Goal: Task Accomplishment & Management: Complete application form

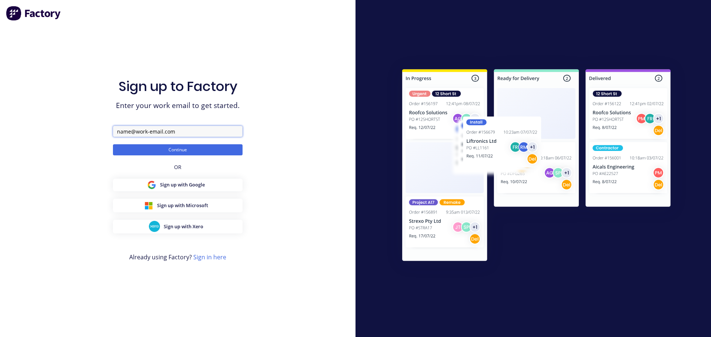
drag, startPoint x: 179, startPoint y: 130, endPoint x: 58, endPoint y: 131, distance: 121.1
click at [58, 131] on div "Sign up to Factory Enter your work email to get started. Continue OR Sign up wi…" at bounding box center [177, 168] width 355 height 337
type input "[EMAIL_ADDRESS][DOMAIN_NAME]"
click at [167, 150] on button "Continue" at bounding box center [178, 149] width 130 height 11
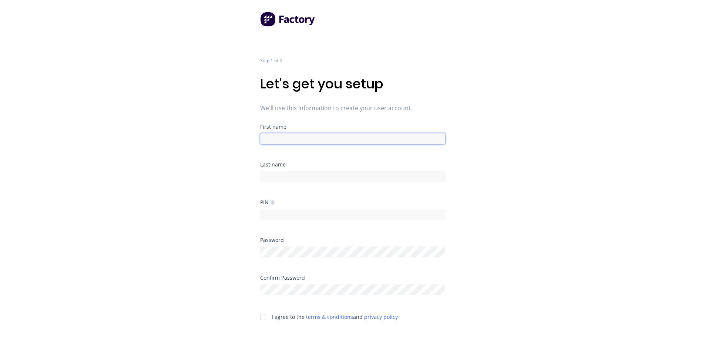
click at [276, 139] on input at bounding box center [352, 138] width 185 height 11
type input "Factory"
type input "Support"
click at [262, 319] on div at bounding box center [263, 317] width 15 height 15
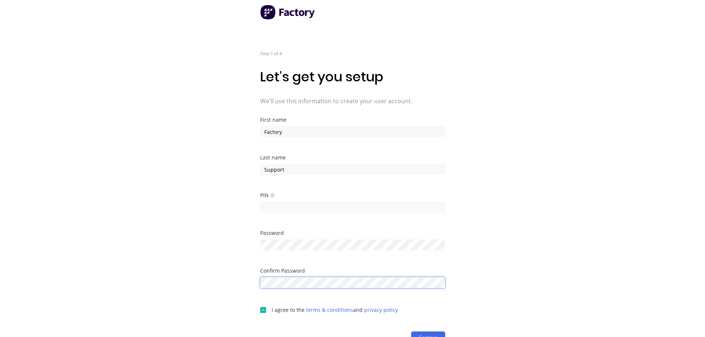
scroll to position [13, 0]
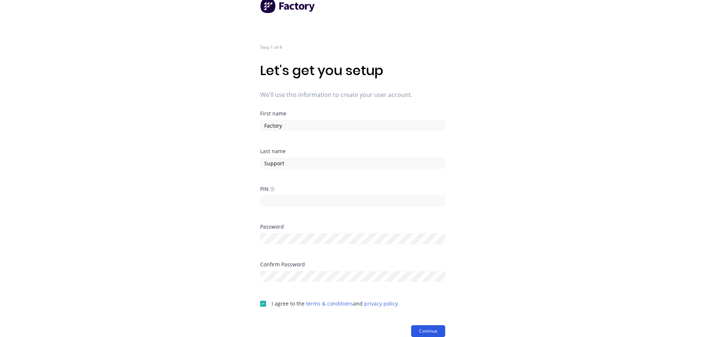
click at [425, 330] on button "Continue" at bounding box center [428, 331] width 34 height 12
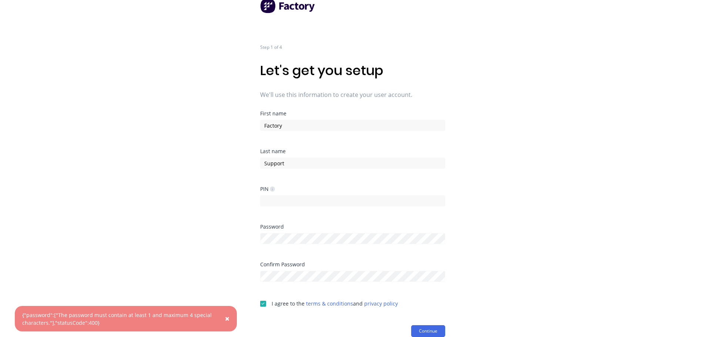
click at [229, 318] on span "×" at bounding box center [227, 319] width 4 height 10
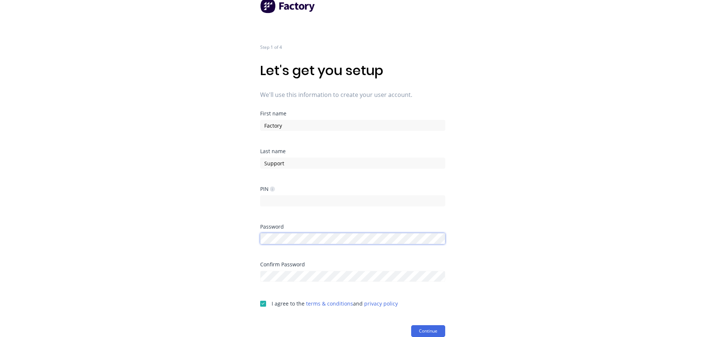
click at [238, 241] on div "Step 1 of 4 Let's get you setup We'll use this information to create your user …" at bounding box center [352, 155] width 705 height 337
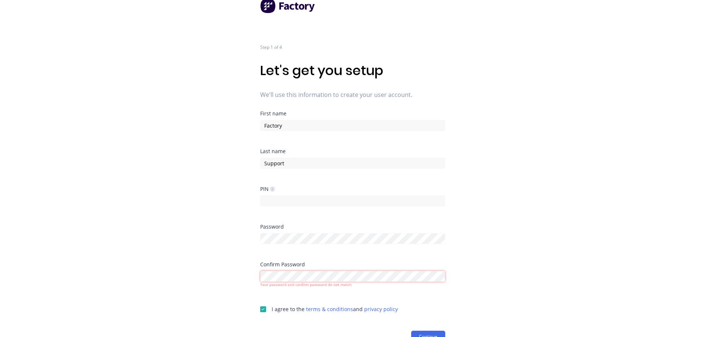
click at [225, 276] on div "Step 1 of 4 Let's get you setup We'll use this information to create your user …" at bounding box center [352, 155] width 705 height 337
click at [425, 332] on button "Continue" at bounding box center [428, 331] width 34 height 12
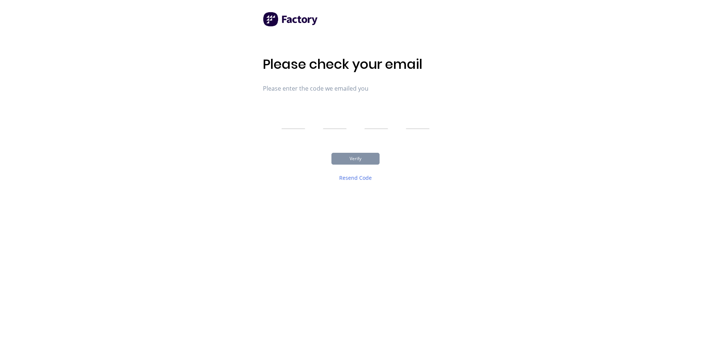
click at [288, 118] on input "text" at bounding box center [293, 120] width 24 height 19
type input "2"
type input "3"
type input "2"
type input "9"
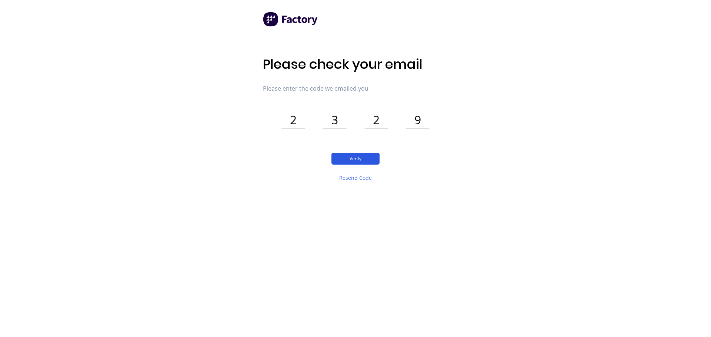
click at [344, 158] on button "Verify" at bounding box center [355, 159] width 48 height 12
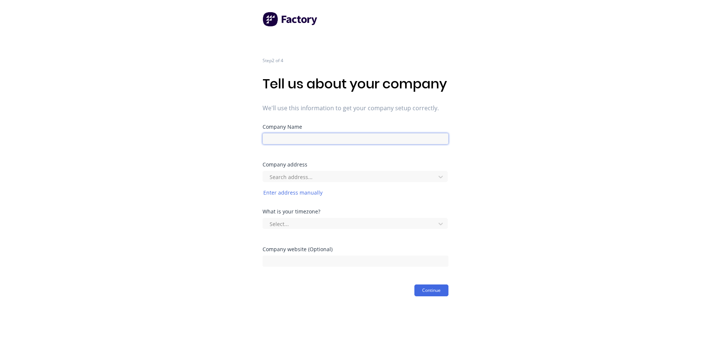
click at [316, 144] on input at bounding box center [355, 138] width 186 height 11
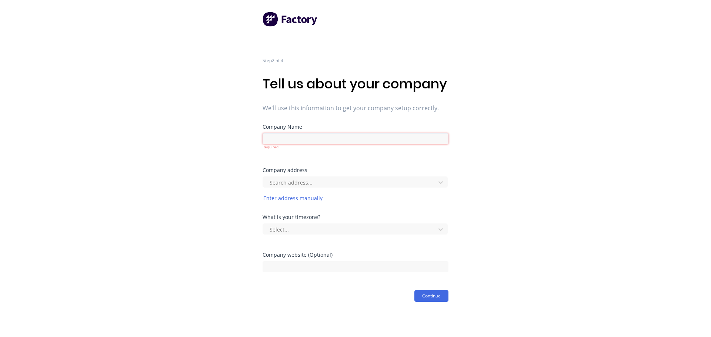
paste input "Sanctuary Pergolas Ltd"
type input "Sanctuary Pergolas Ltd"
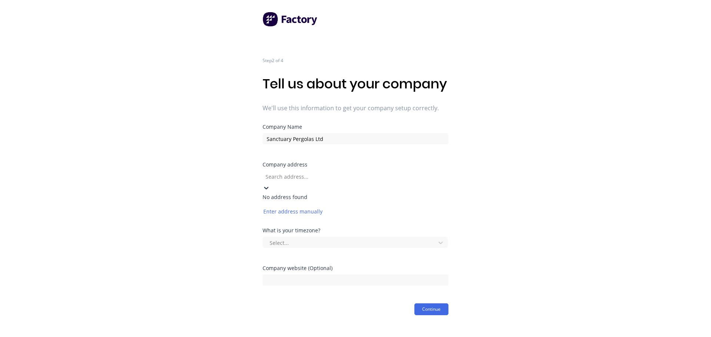
click at [294, 182] on div "Search address..." at bounding box center [317, 176] width 111 height 11
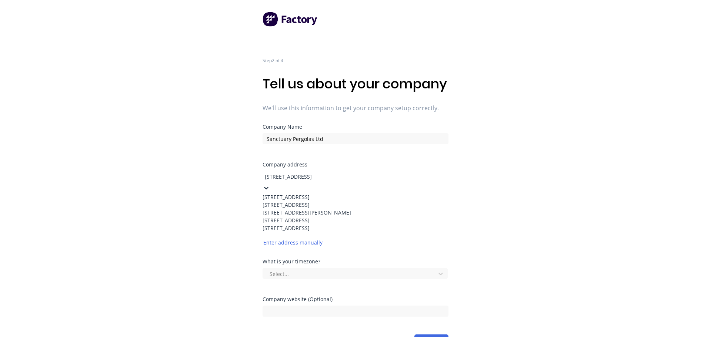
type input "62 Endeavour Street, Auck"
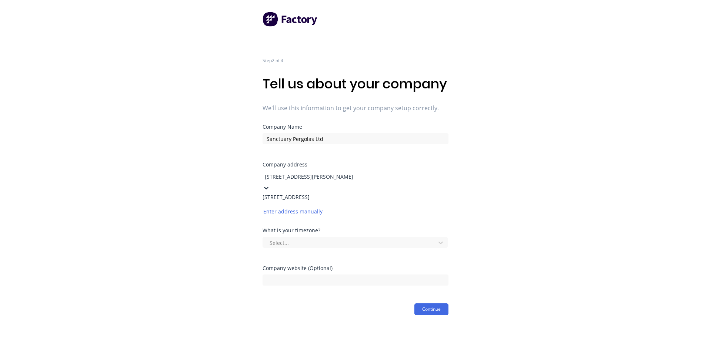
click at [298, 201] on div "62 Endeavour Street, Blockhouse Bay, Auckland, New Zealand" at bounding box center [317, 197] width 111 height 8
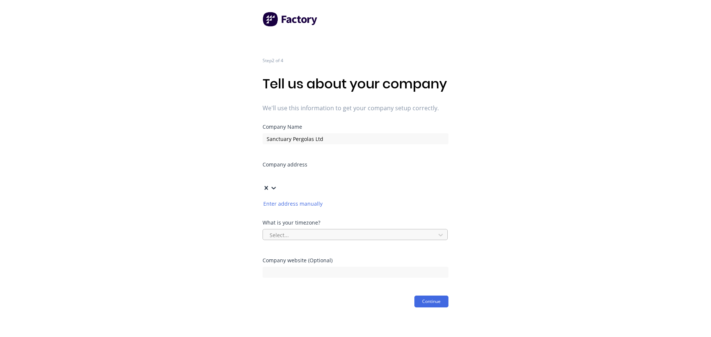
click at [320, 238] on div at bounding box center [350, 235] width 163 height 9
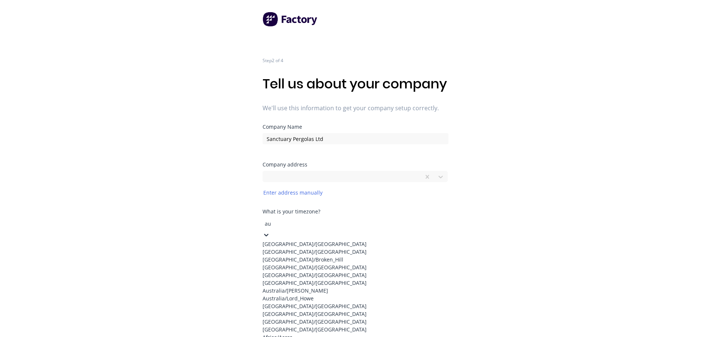
scroll to position [286, 0]
type input "auc"
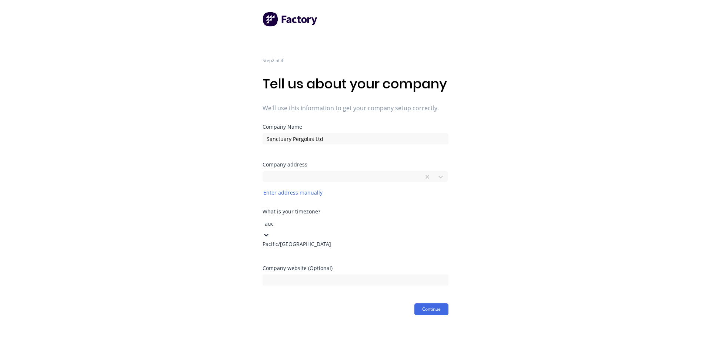
click at [336, 248] on div "Pacific/Auckland" at bounding box center [355, 244] width 186 height 8
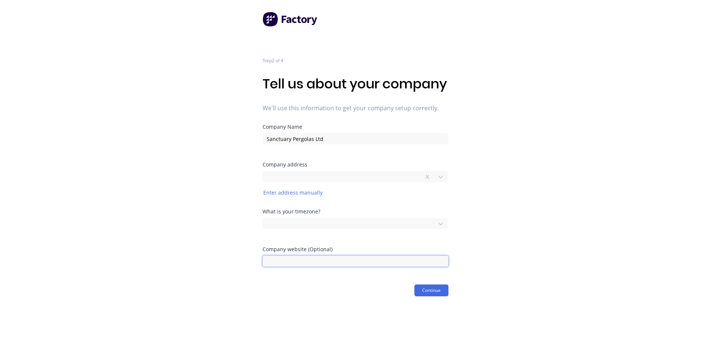
click at [278, 267] on input at bounding box center [355, 261] width 186 height 11
paste input "https://sanctuarypergolas.co.nz/"
type input "https://sanctuarypergolas.co.nz/"
click at [425, 297] on button "Continue" at bounding box center [431, 291] width 34 height 12
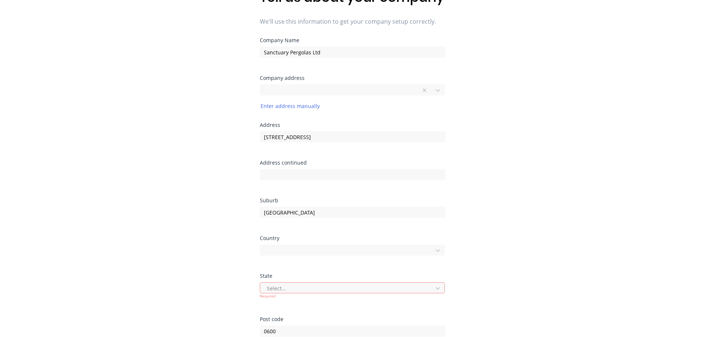
scroll to position [111, 0]
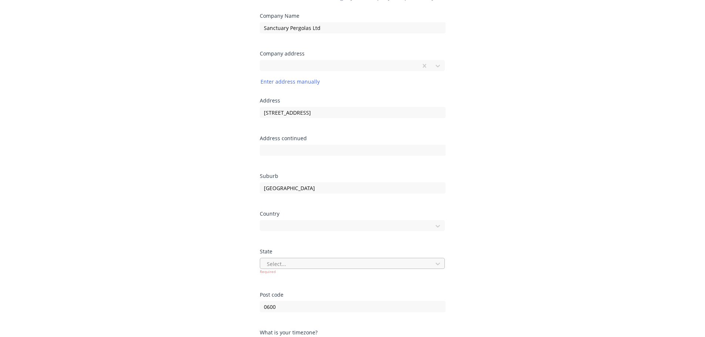
click at [284, 269] on div "Select..." at bounding box center [353, 263] width 186 height 11
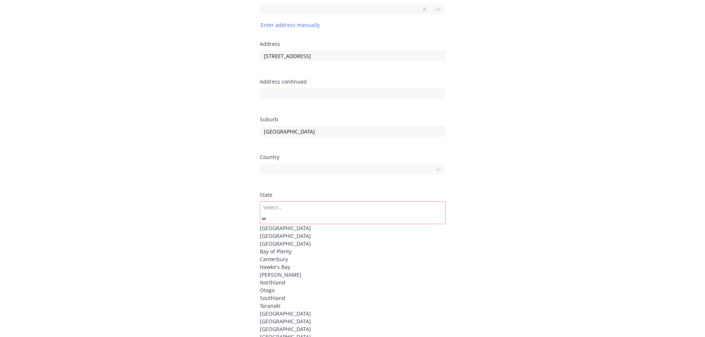
scroll to position [176, 0]
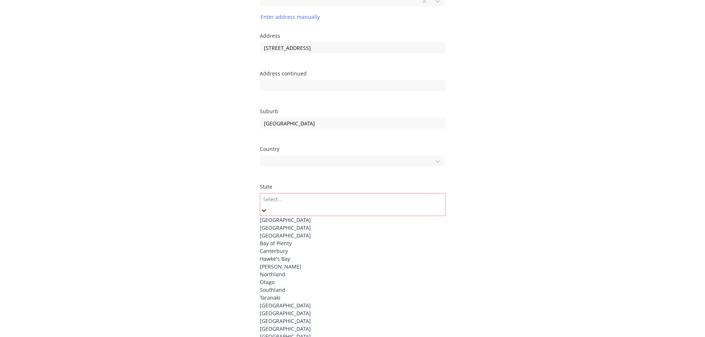
click at [292, 240] on div "Auckland" at bounding box center [353, 236] width 186 height 8
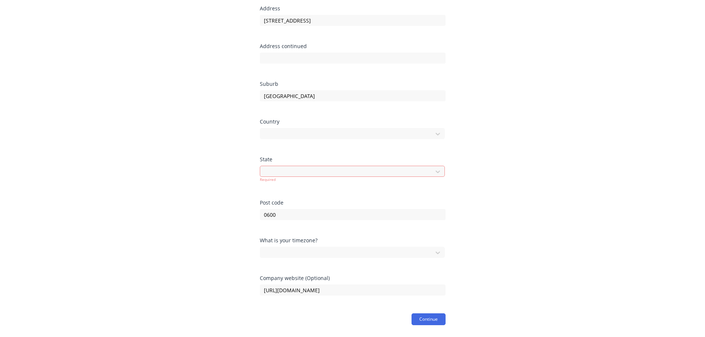
scroll to position [219, 0]
click at [430, 318] on button "Continue" at bounding box center [429, 320] width 34 height 12
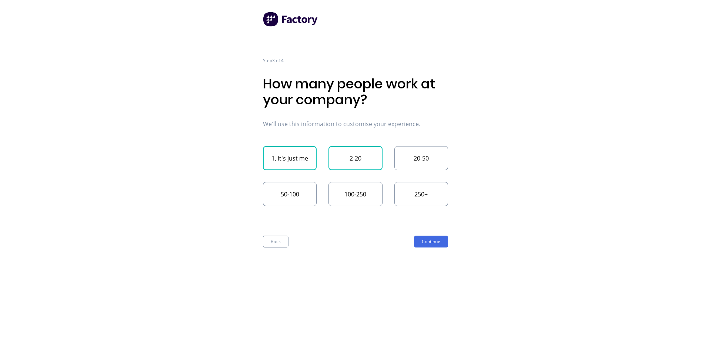
click at [347, 158] on button "2-20" at bounding box center [355, 158] width 54 height 24
click at [421, 241] on button "Continue" at bounding box center [431, 242] width 34 height 12
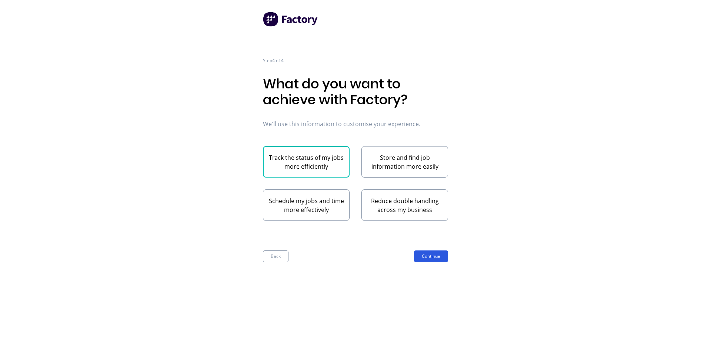
click at [425, 256] on button "Continue" at bounding box center [431, 257] width 34 height 12
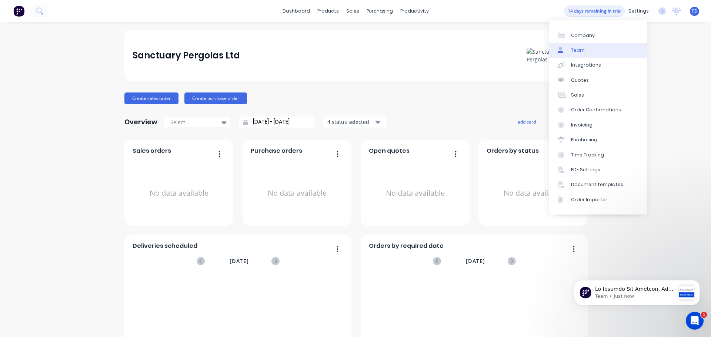
drag, startPoint x: 585, startPoint y: 48, endPoint x: 595, endPoint y: 47, distance: 9.7
click at [585, 48] on link "Team" at bounding box center [598, 50] width 98 height 15
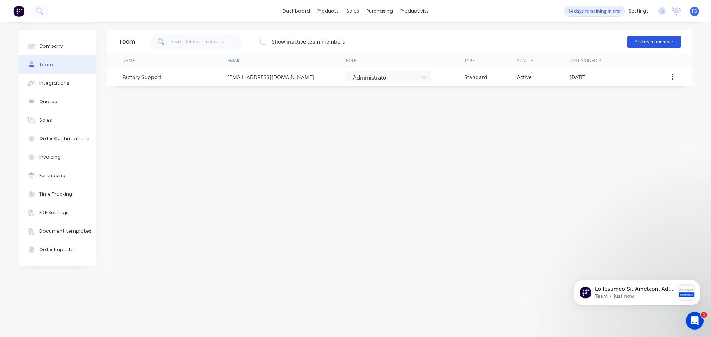
click at [635, 43] on button "Add team member" at bounding box center [654, 42] width 54 height 12
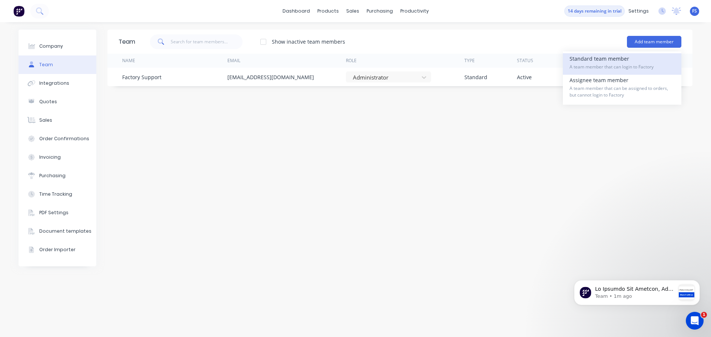
click at [611, 66] on span "A team member that can login to Factory" at bounding box center [621, 67] width 105 height 7
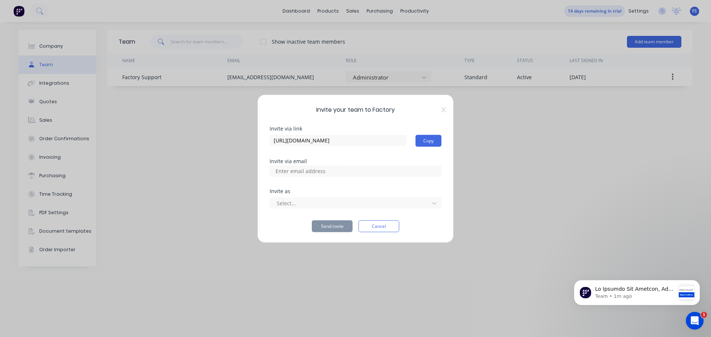
click at [311, 172] on input at bounding box center [308, 170] width 74 height 11
paste input "steve@sanctuarypergolas.co.nz"
type input "steve@sanctuarypergolas.co.nz"
click at [300, 205] on div at bounding box center [351, 203] width 150 height 9
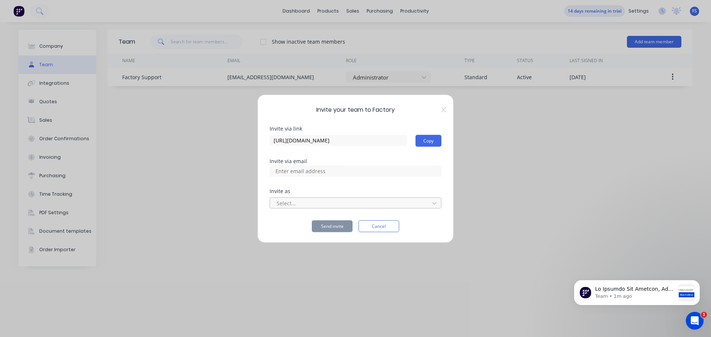
scroll to position [0, 0]
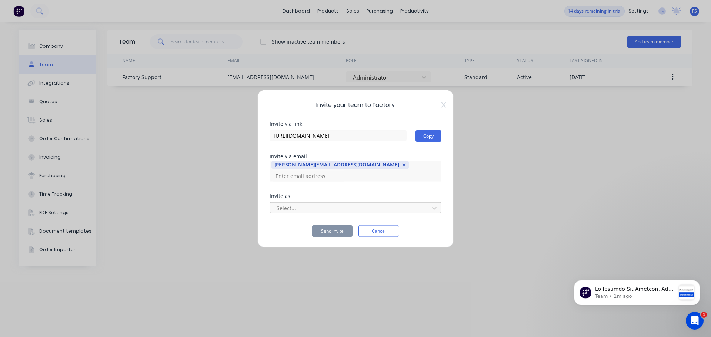
click at [301, 206] on div at bounding box center [351, 208] width 150 height 9
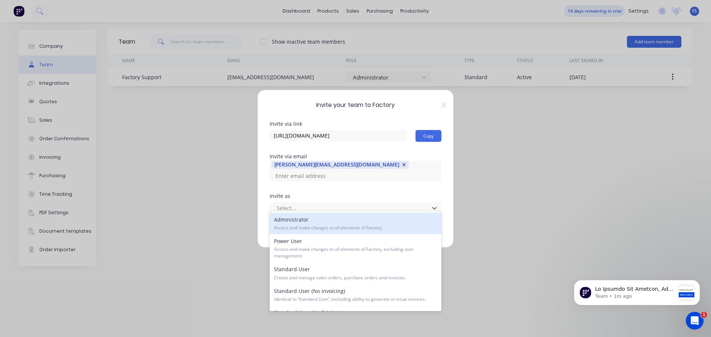
click at [294, 223] on div "Administrator Access and make changes to all elements of Factory." at bounding box center [355, 223] width 172 height 21
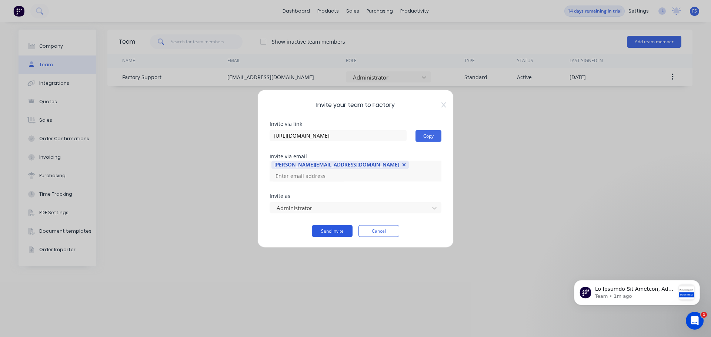
click at [332, 225] on button "Send invite" at bounding box center [332, 231] width 41 height 12
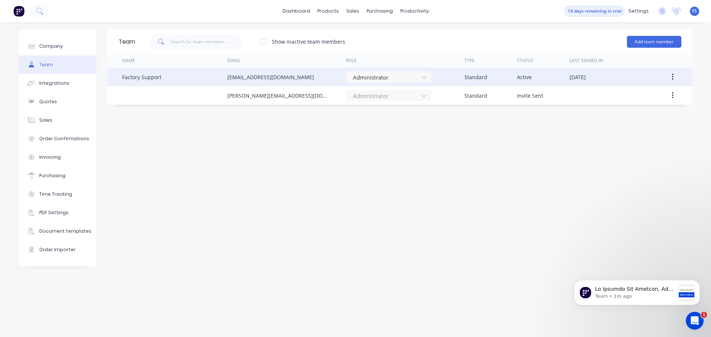
click at [672, 76] on icon "button" at bounding box center [673, 77] width 2 height 8
click at [622, 125] on div "Delete" at bounding box center [645, 126] width 57 height 11
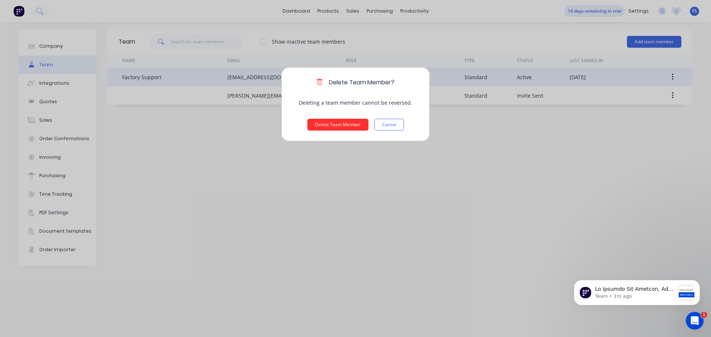
click at [324, 124] on button "Delete Team Member" at bounding box center [337, 125] width 61 height 12
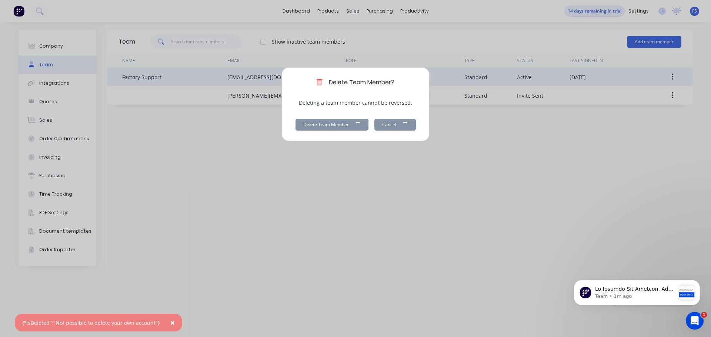
click at [171, 323] on span "×" at bounding box center [172, 323] width 4 height 10
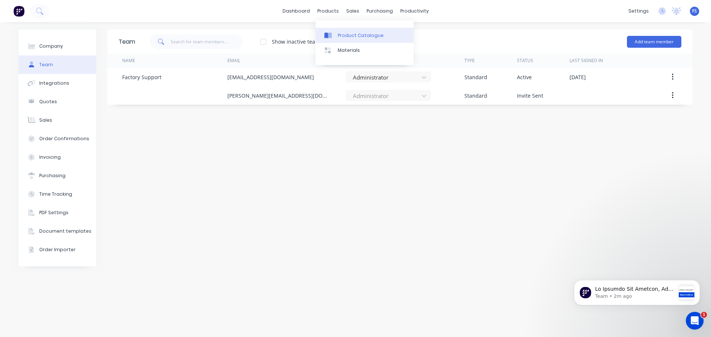
click at [354, 35] on div "Product Catalogue" at bounding box center [361, 35] width 46 height 7
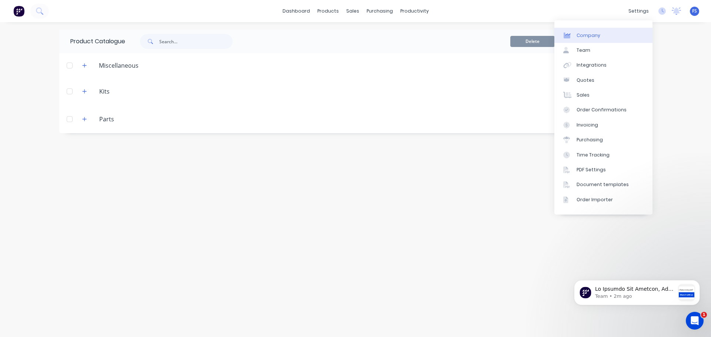
click at [600, 40] on link "Company" at bounding box center [603, 35] width 98 height 15
select select "NZ"
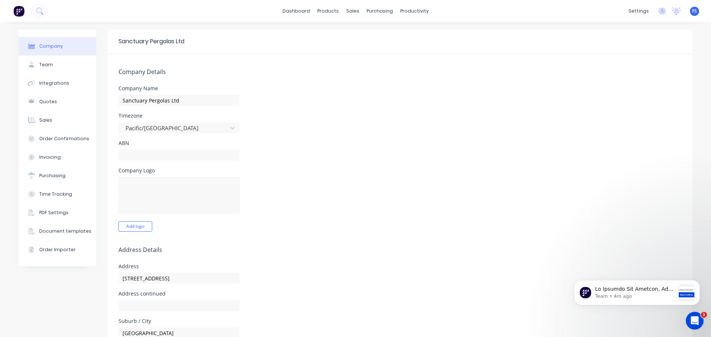
click at [692, 10] on span "FS" at bounding box center [694, 11] width 5 height 7
click at [625, 94] on div "Sign out" at bounding box center [631, 93] width 20 height 7
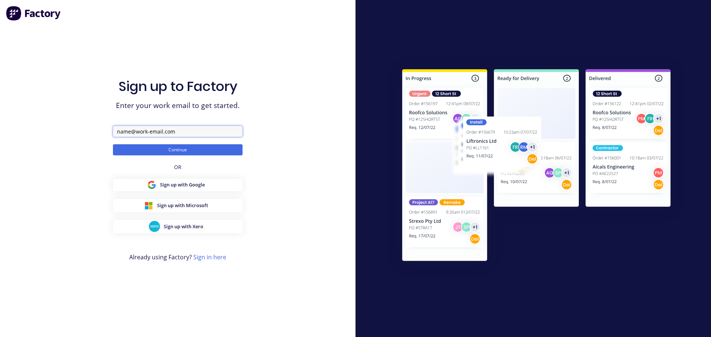
drag, startPoint x: 191, startPoint y: 131, endPoint x: 96, endPoint y: 132, distance: 95.1
click at [96, 132] on div "Sign up to Factory Enter your work email to get started. Continue OR Sign up wi…" at bounding box center [177, 168] width 355 height 337
type input "f"
type input "s"
type input "[EMAIL_ADDRESS][DOMAIN_NAME]"
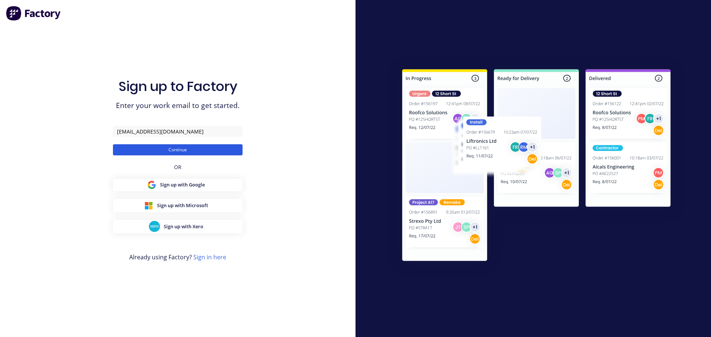
click at [133, 151] on button "Continue" at bounding box center [178, 149] width 130 height 11
